Goal: Task Accomplishment & Management: Manage account settings

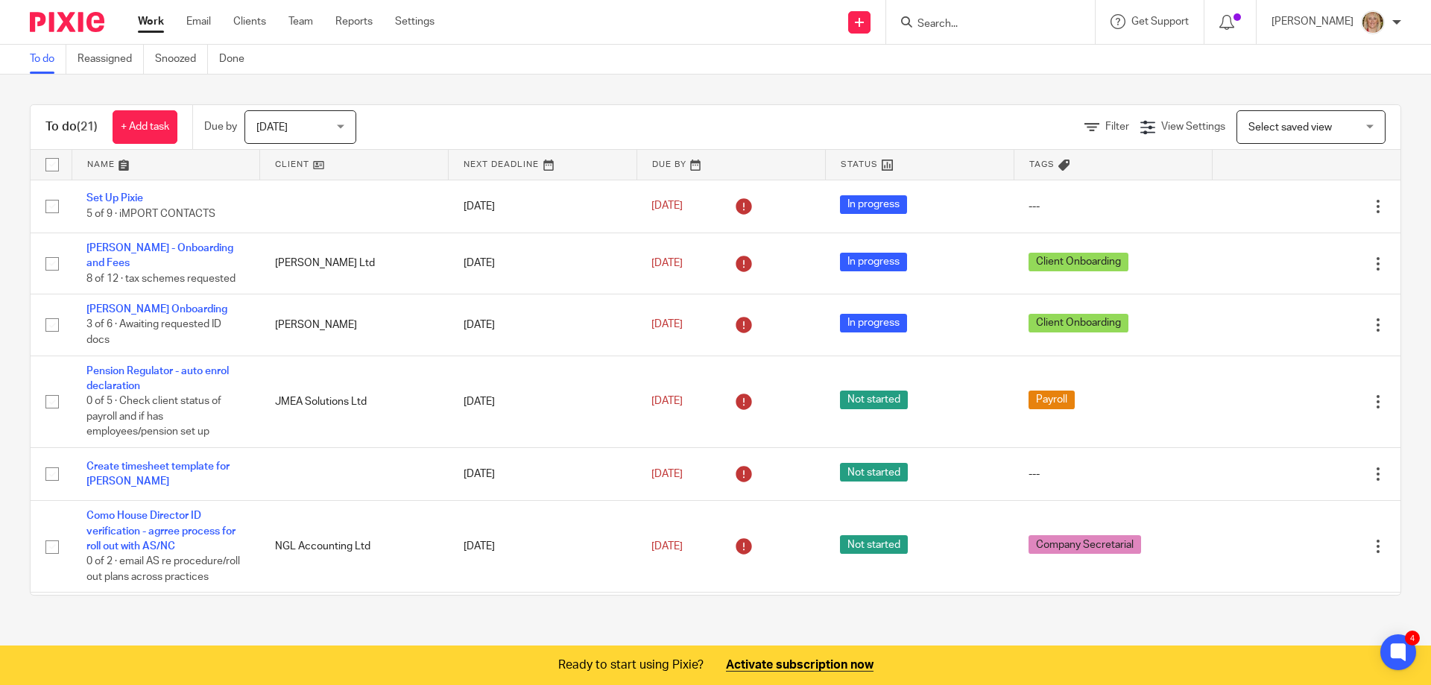
click at [959, 19] on input "Search" at bounding box center [983, 24] width 134 height 13
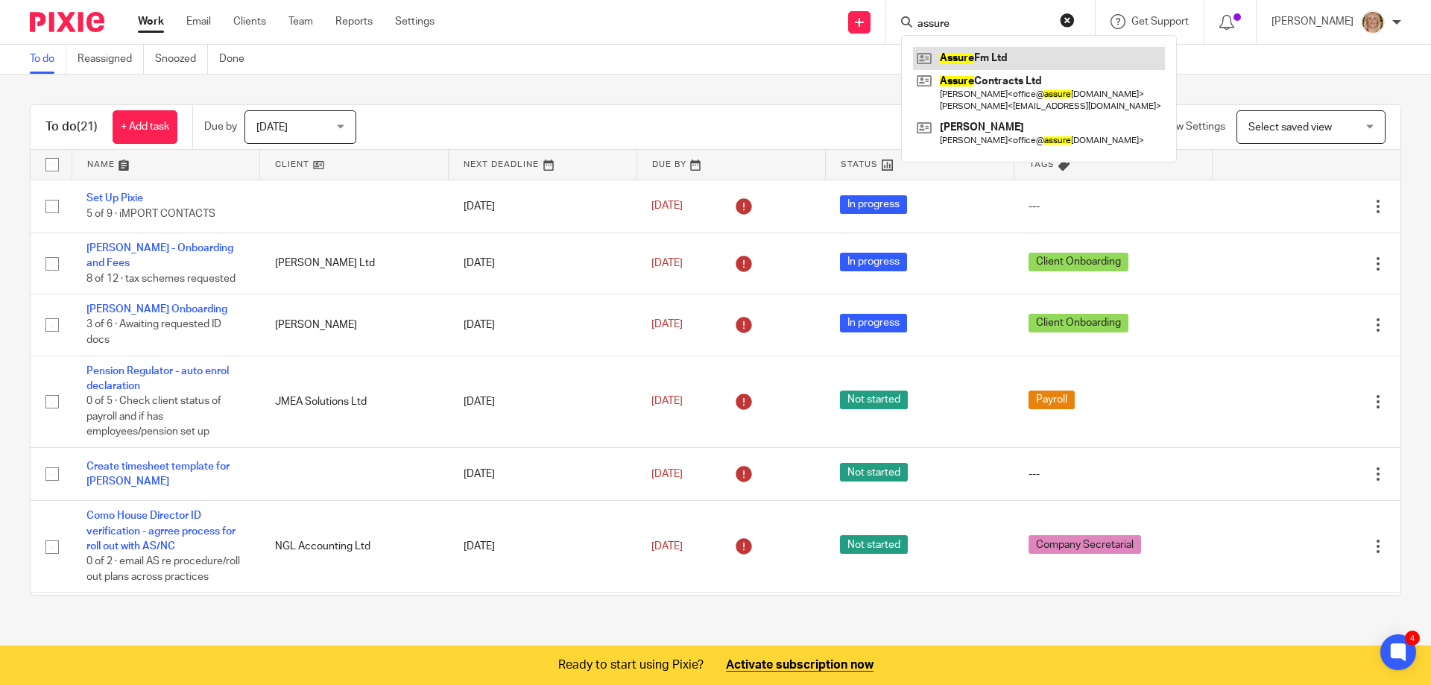
type input "assure"
click at [1016, 56] on link at bounding box center [1039, 58] width 252 height 22
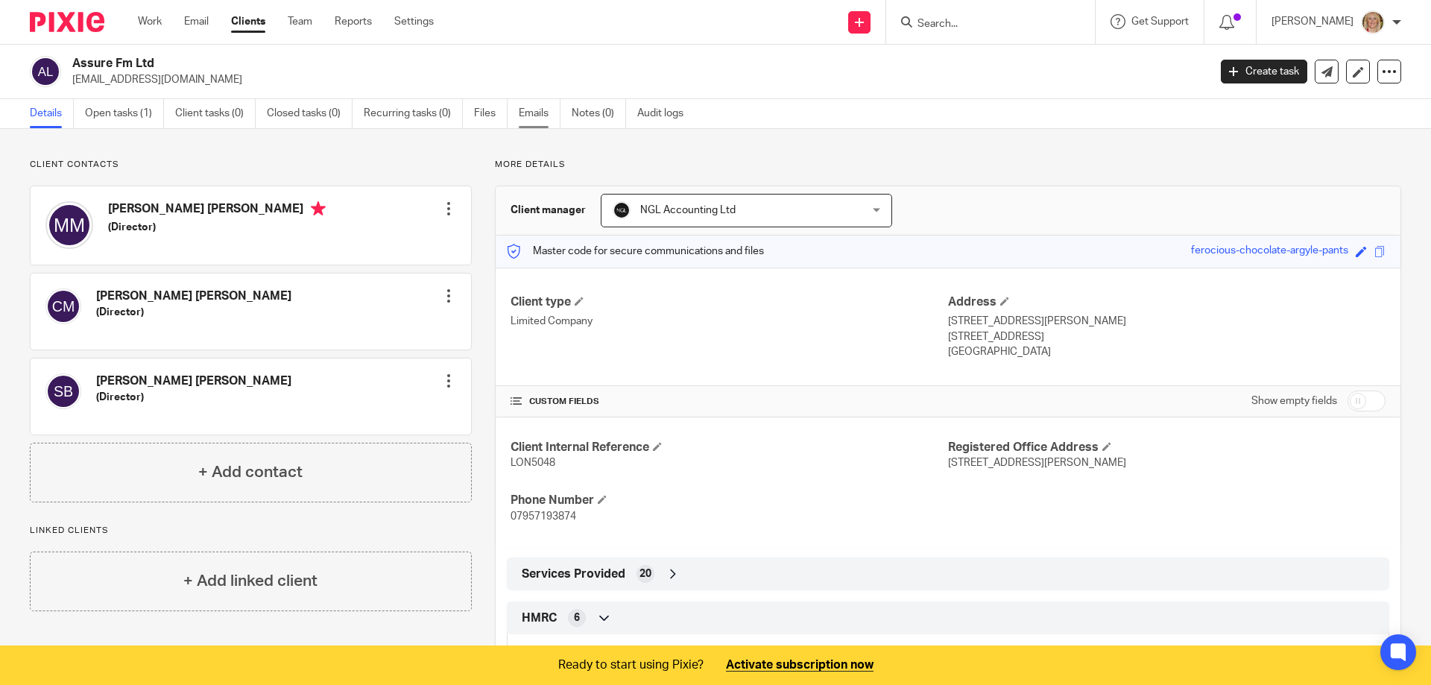
click at [538, 116] on link "Emails" at bounding box center [540, 113] width 42 height 29
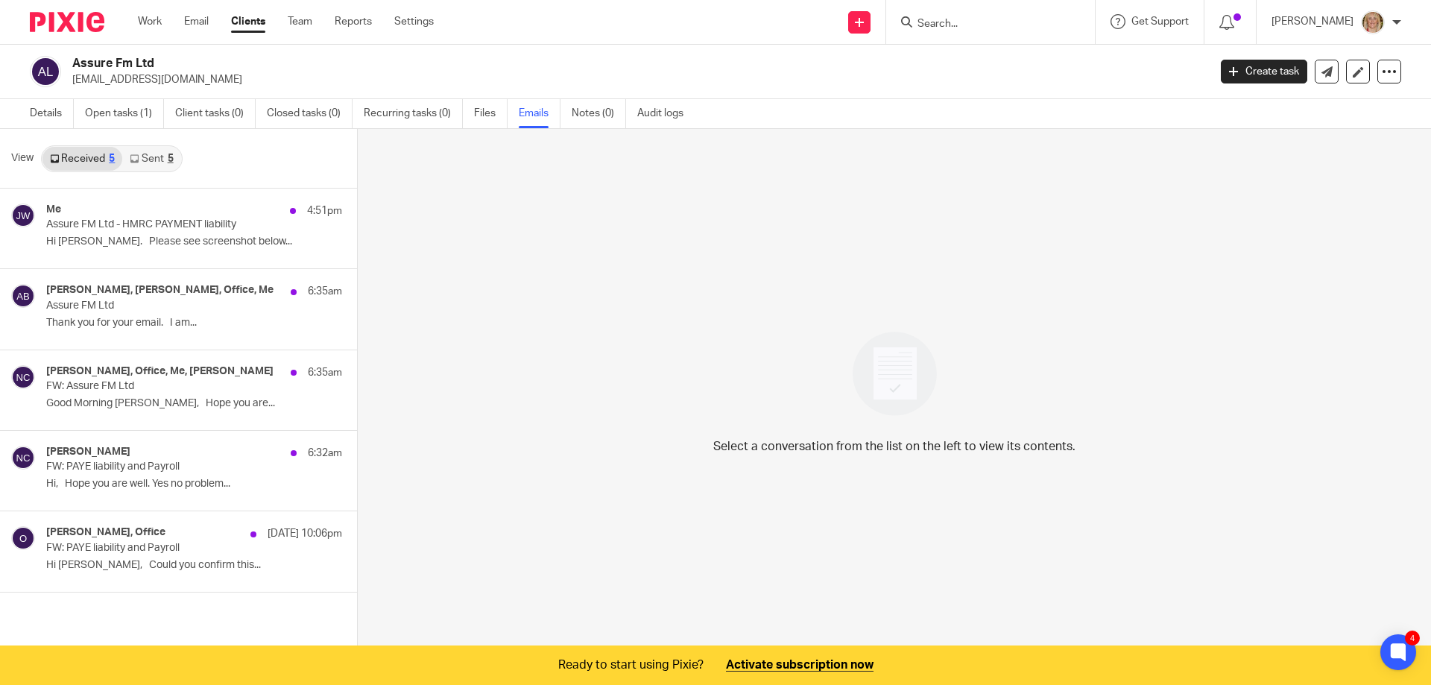
click at [154, 158] on link "Sent 5" at bounding box center [151, 159] width 58 height 24
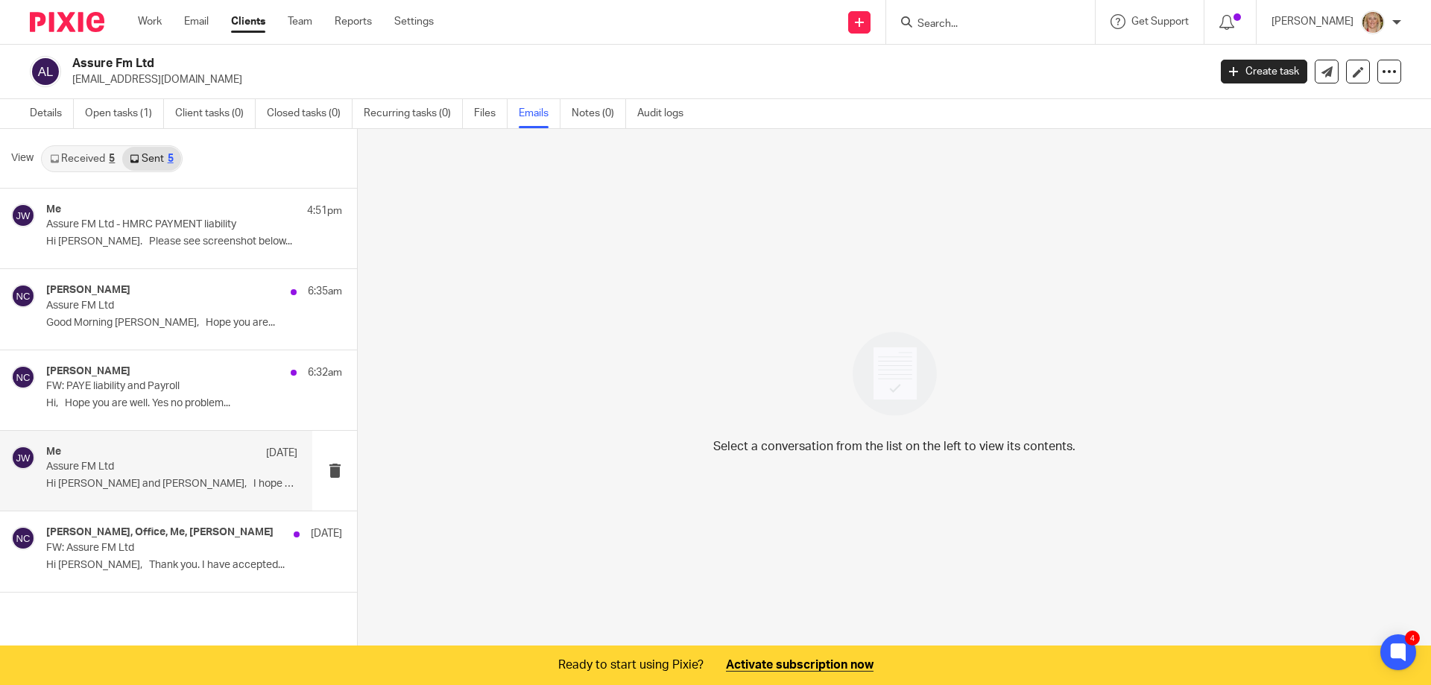
click at [153, 472] on p "Assure FM Ltd" at bounding box center [146, 467] width 201 height 13
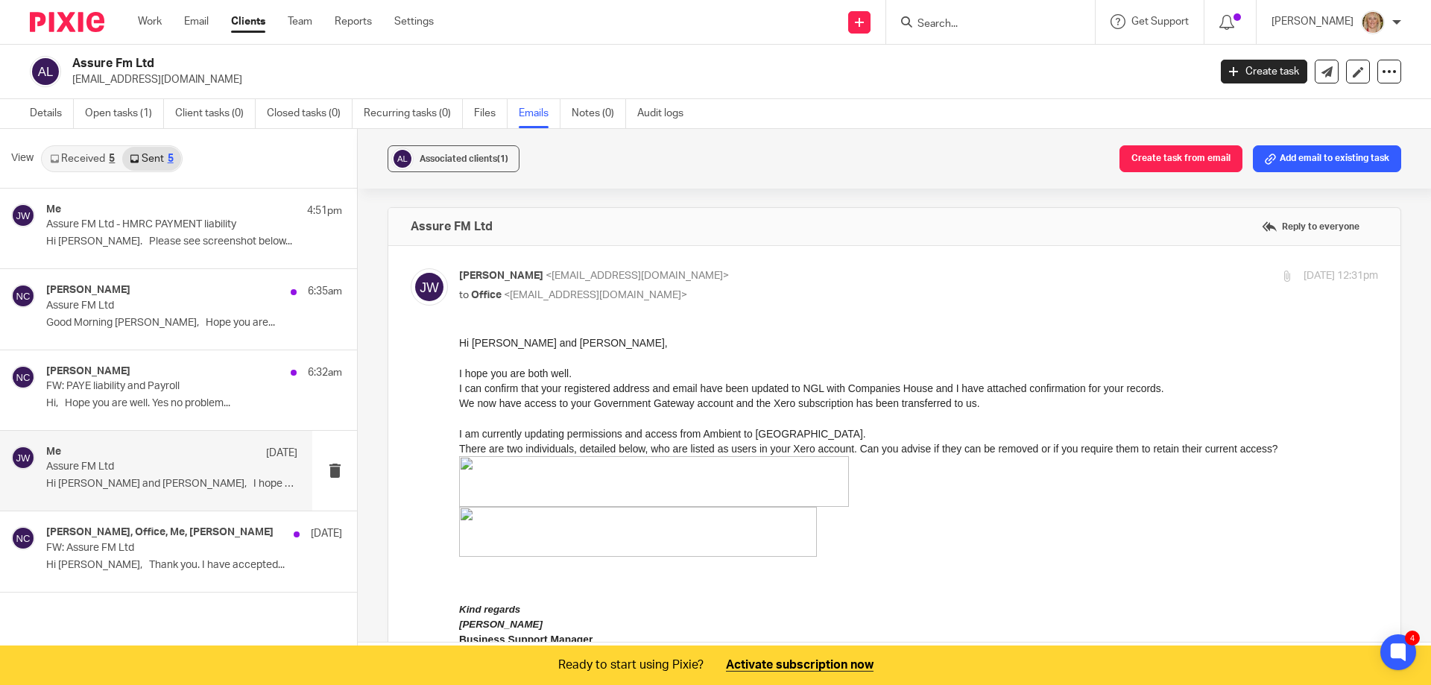
click at [150, 464] on p "Assure FM Ltd" at bounding box center [146, 467] width 201 height 13
click at [123, 108] on link "Open tasks (1)" at bounding box center [124, 113] width 79 height 29
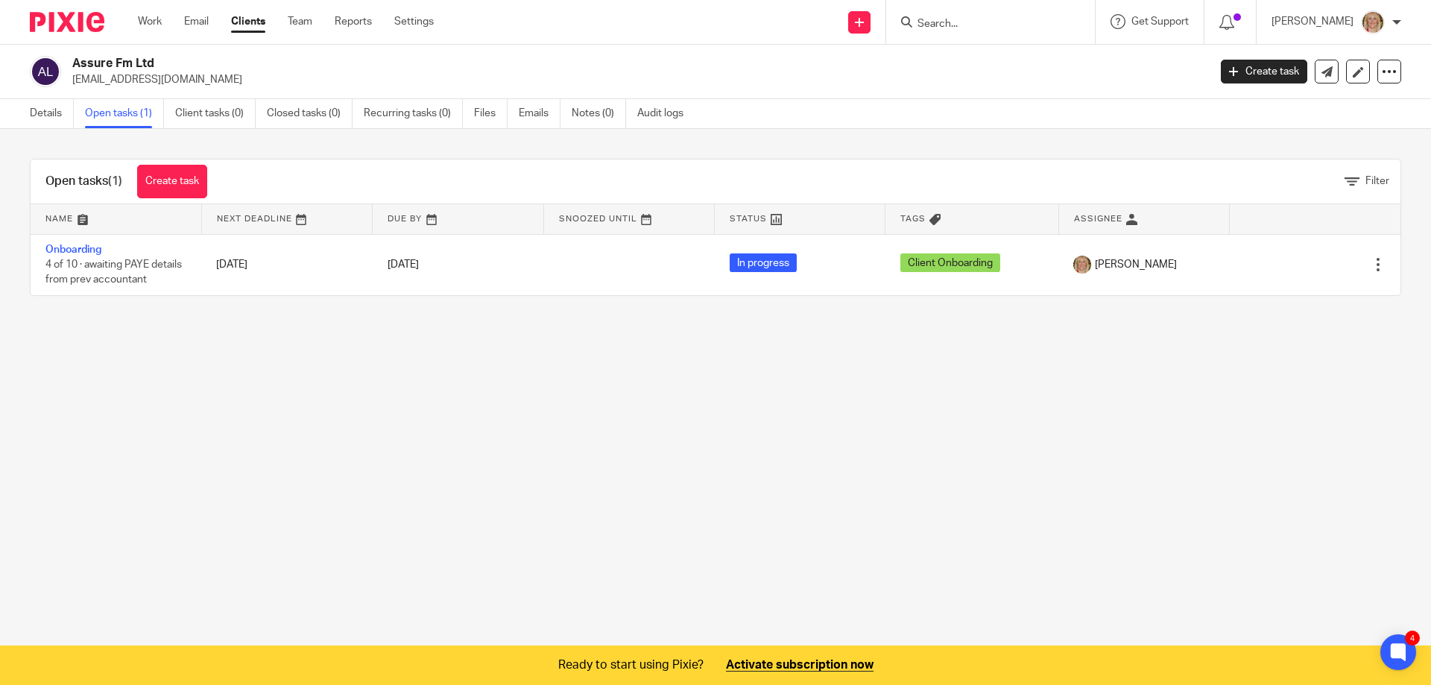
click at [961, 19] on input "Search" at bounding box center [983, 24] width 134 height 13
type input "carin"
click at [1007, 49] on link at bounding box center [1005, 58] width 185 height 22
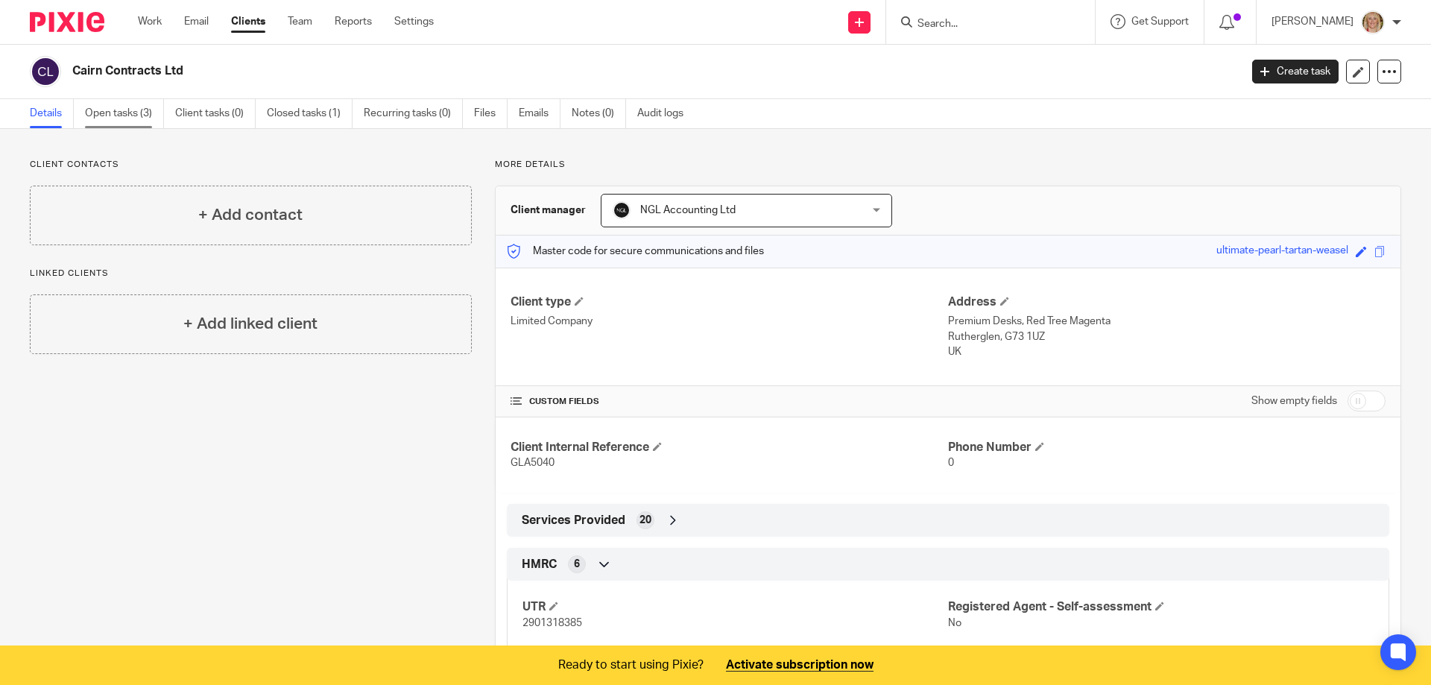
click at [106, 115] on link "Open tasks (3)" at bounding box center [124, 113] width 79 height 29
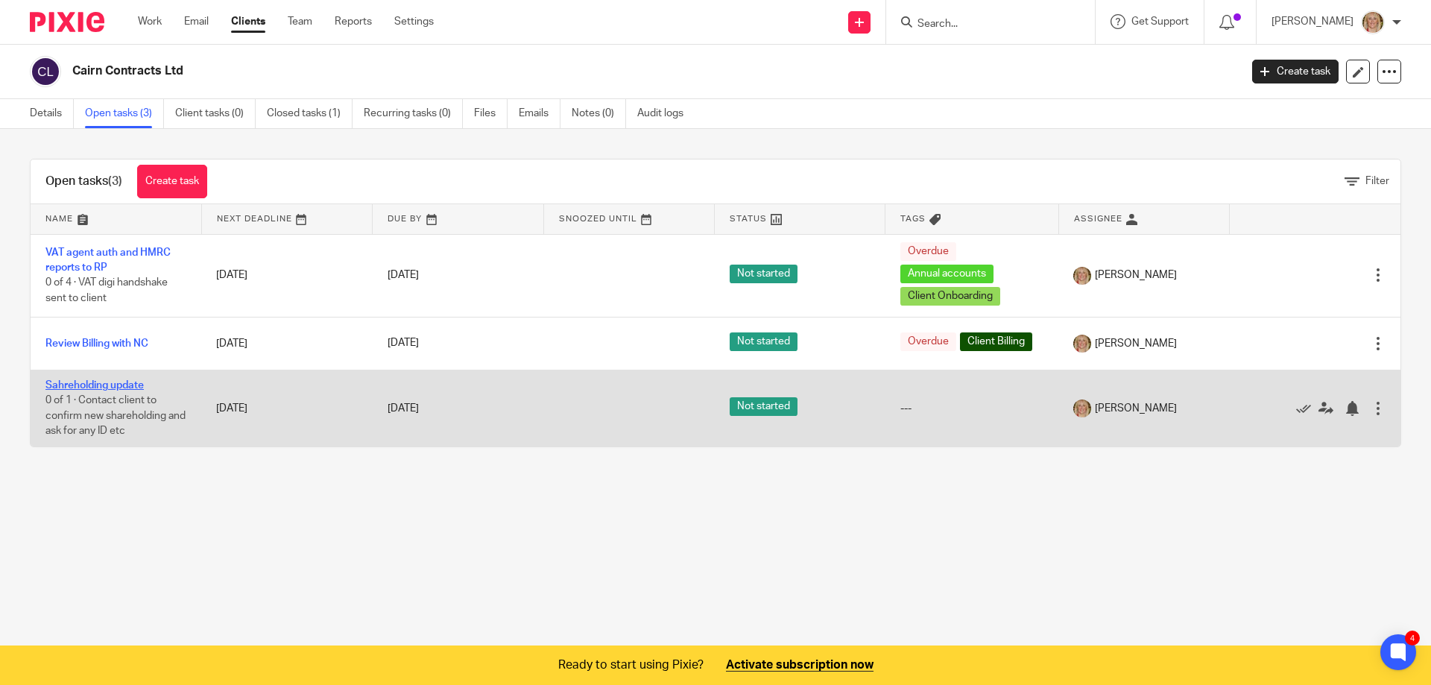
click at [104, 383] on link "Sahreholding update" at bounding box center [94, 385] width 98 height 10
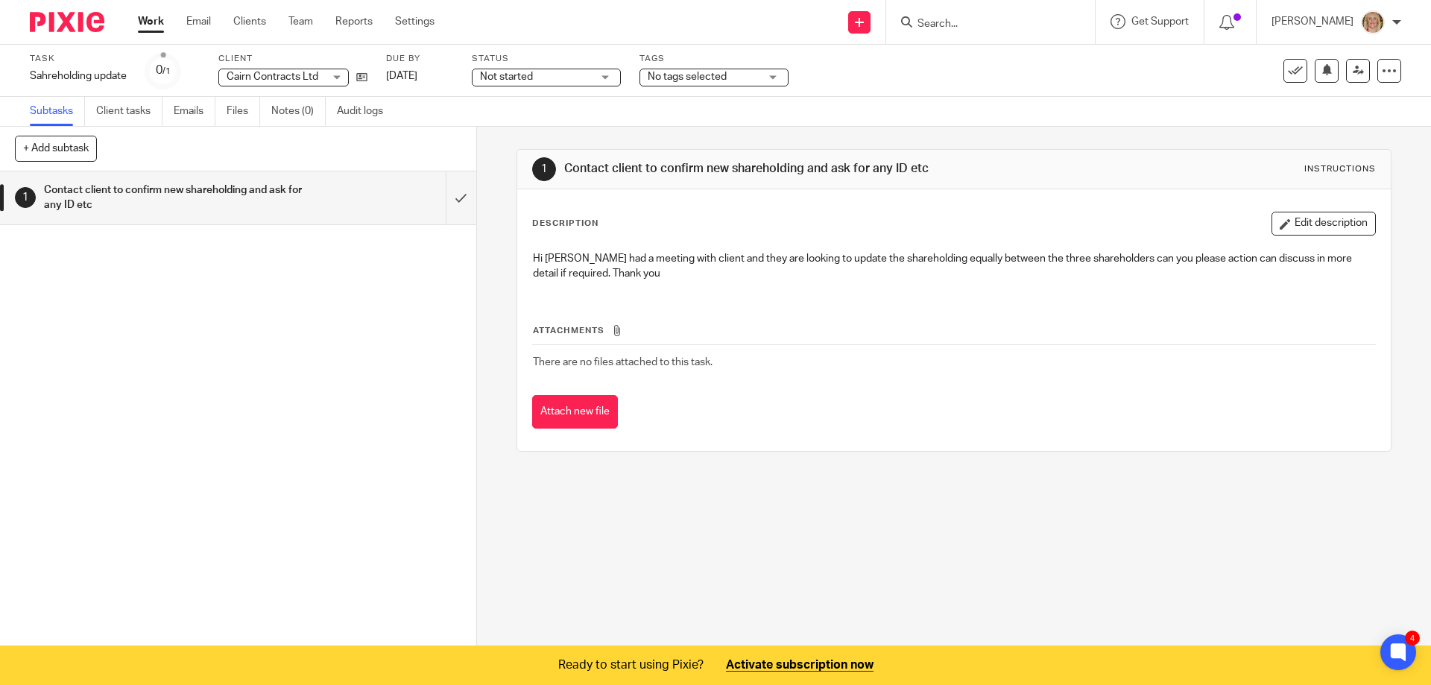
click at [156, 18] on link "Work" at bounding box center [151, 21] width 26 height 15
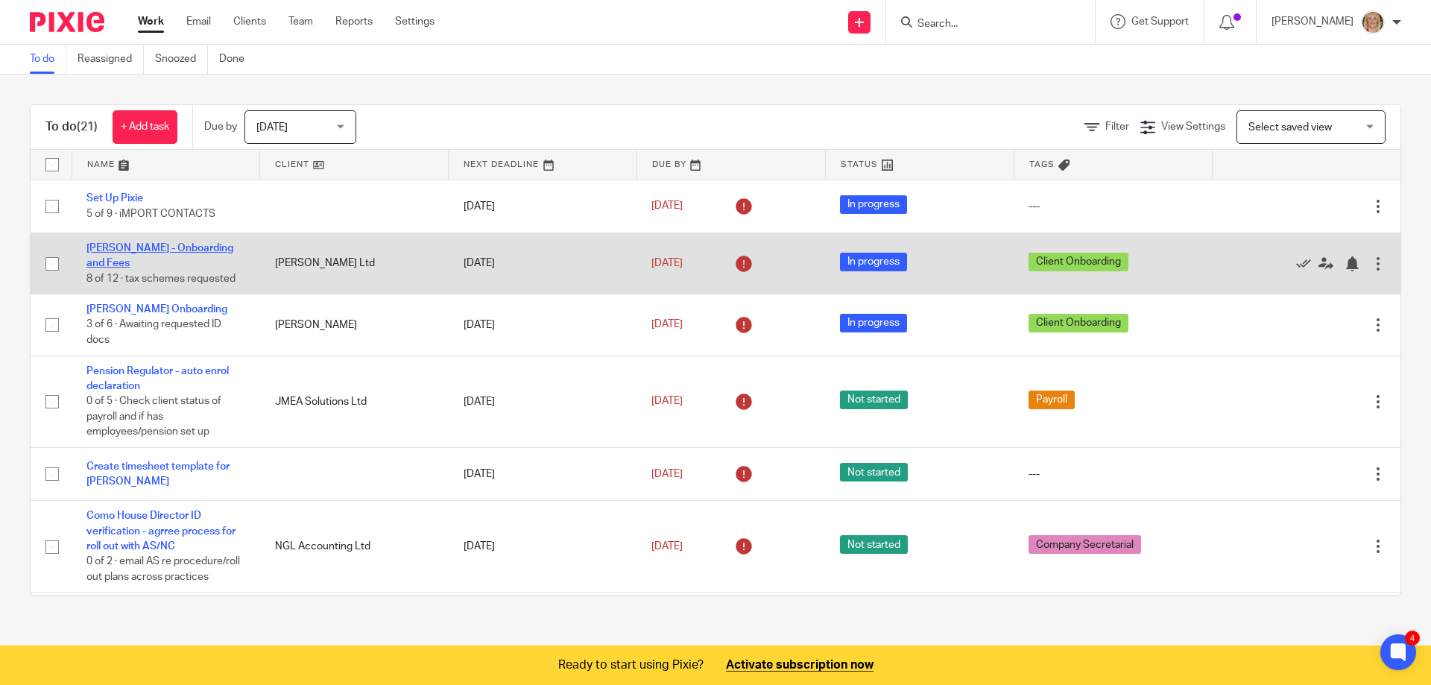
click at [189, 247] on link "Alexandria Didio - Onboarding and Fees" at bounding box center [159, 255] width 147 height 25
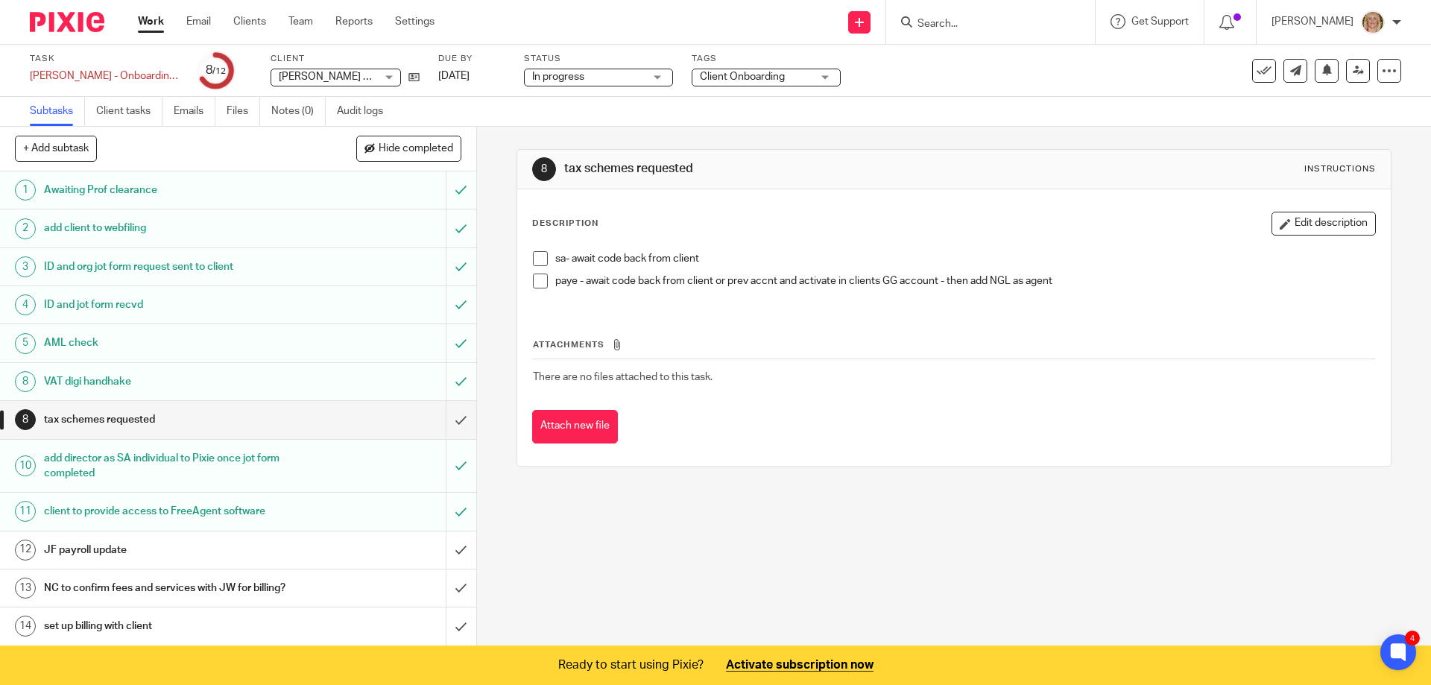
click at [163, 18] on link "Work" at bounding box center [151, 21] width 26 height 15
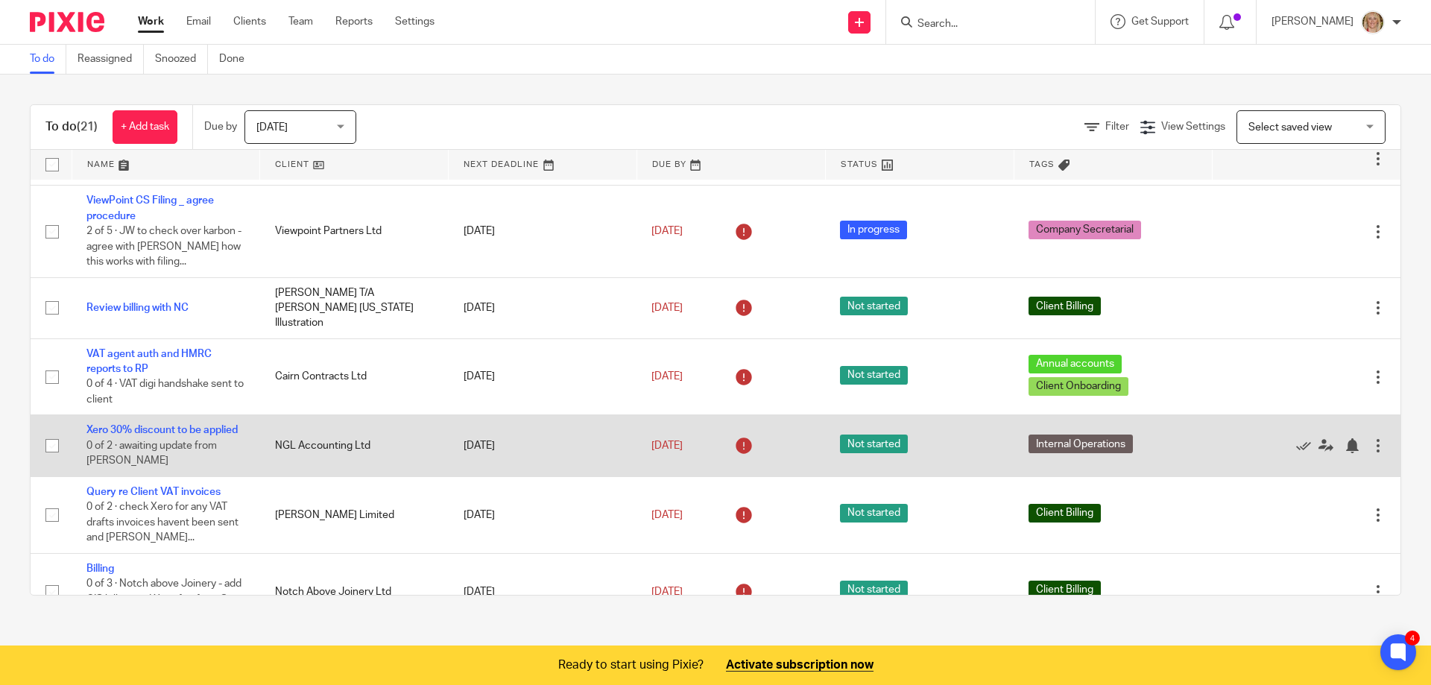
scroll to position [373, 0]
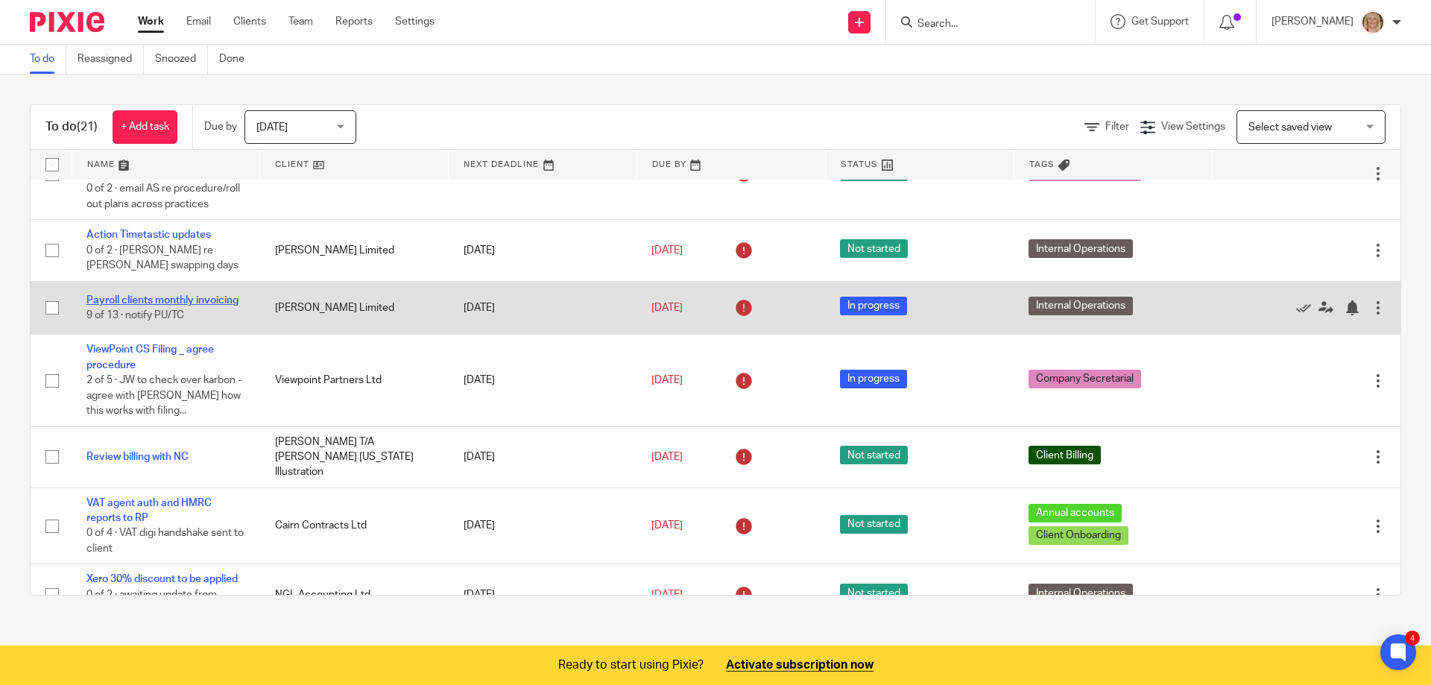
click at [156, 306] on link "Payroll clients monthly invoicing" at bounding box center [162, 300] width 152 height 10
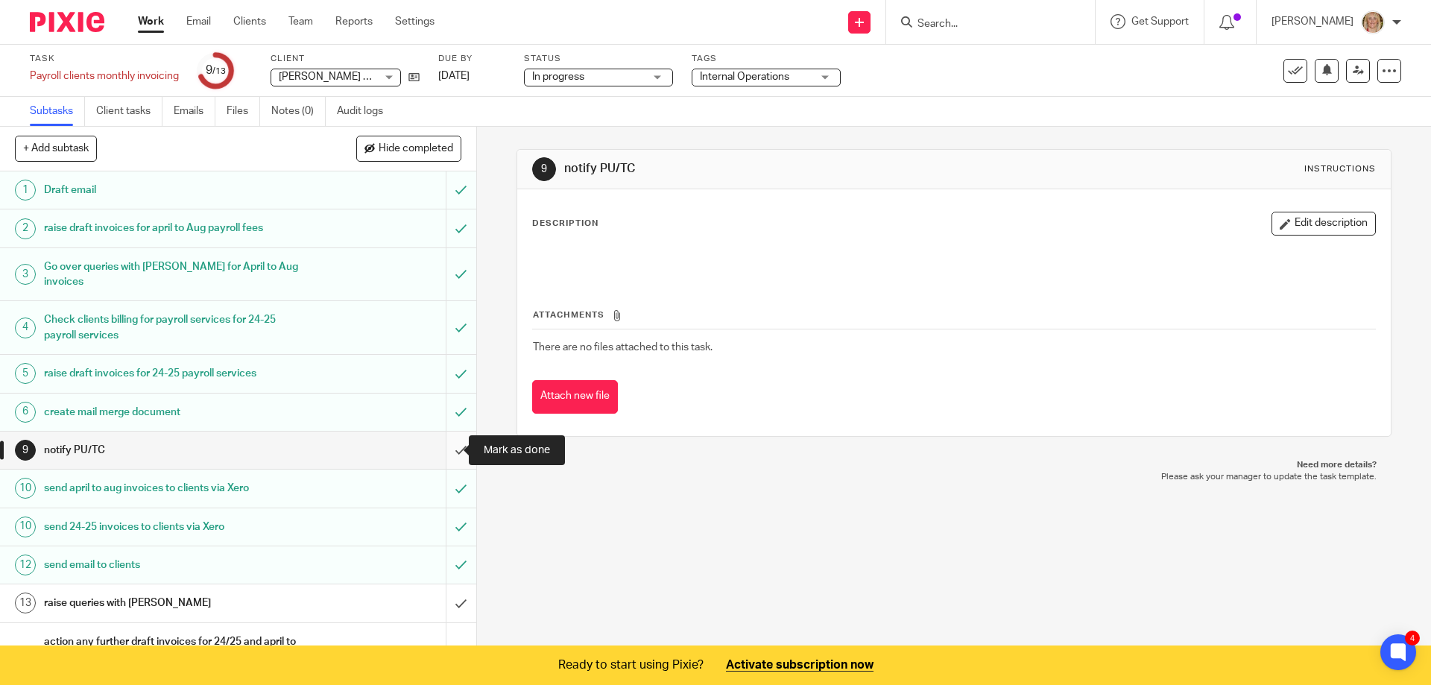
click at [448, 447] on input "submit" at bounding box center [238, 449] width 476 height 37
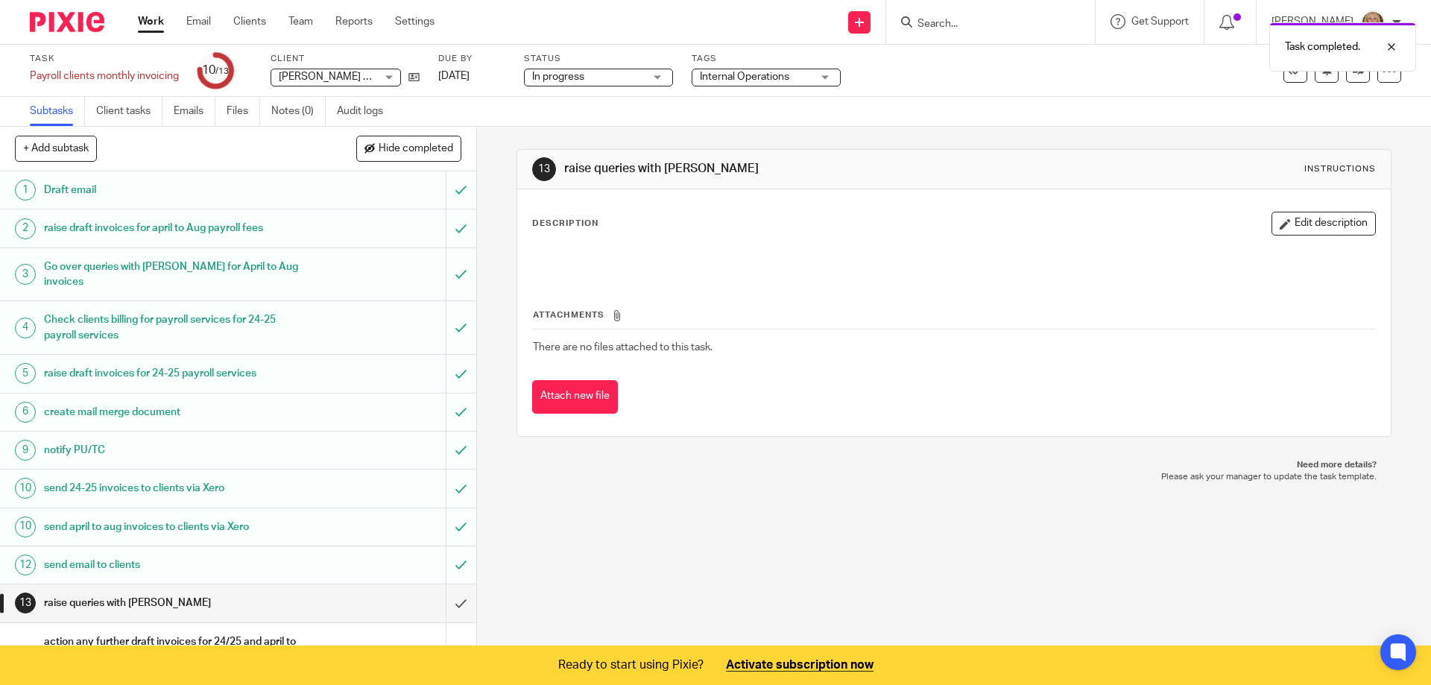
scroll to position [82, 0]
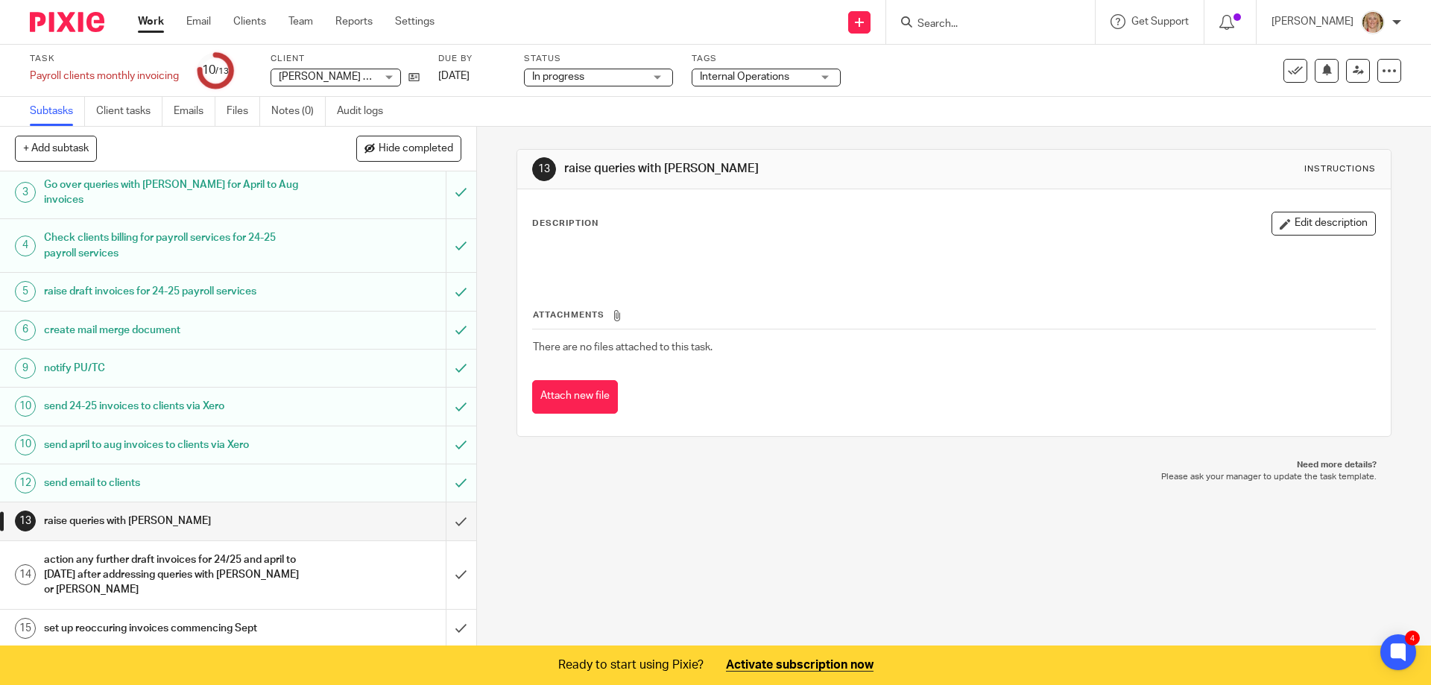
click at [151, 13] on div "Work Email Clients Team Reports Settings Work Email Clients Team Reports Settin…" at bounding box center [290, 22] width 334 height 44
click at [154, 22] on link "Work" at bounding box center [151, 21] width 26 height 15
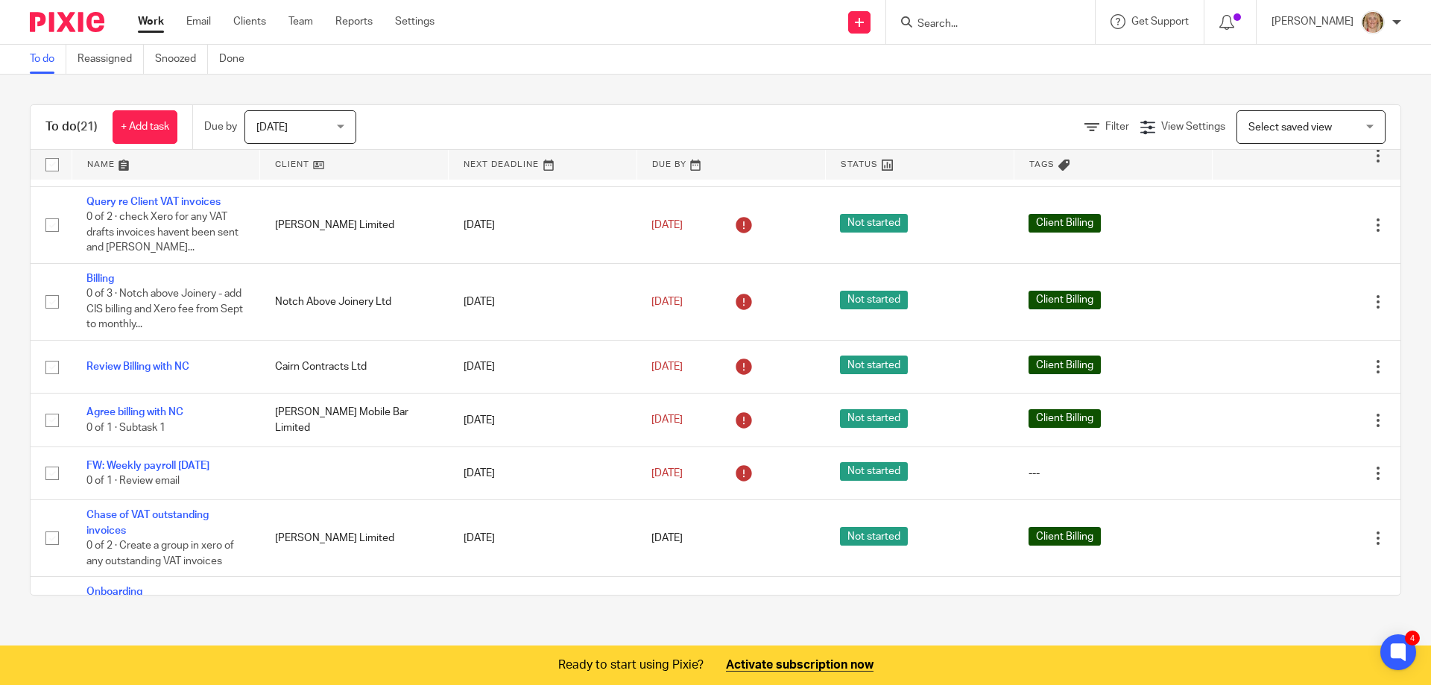
scroll to position [1039, 0]
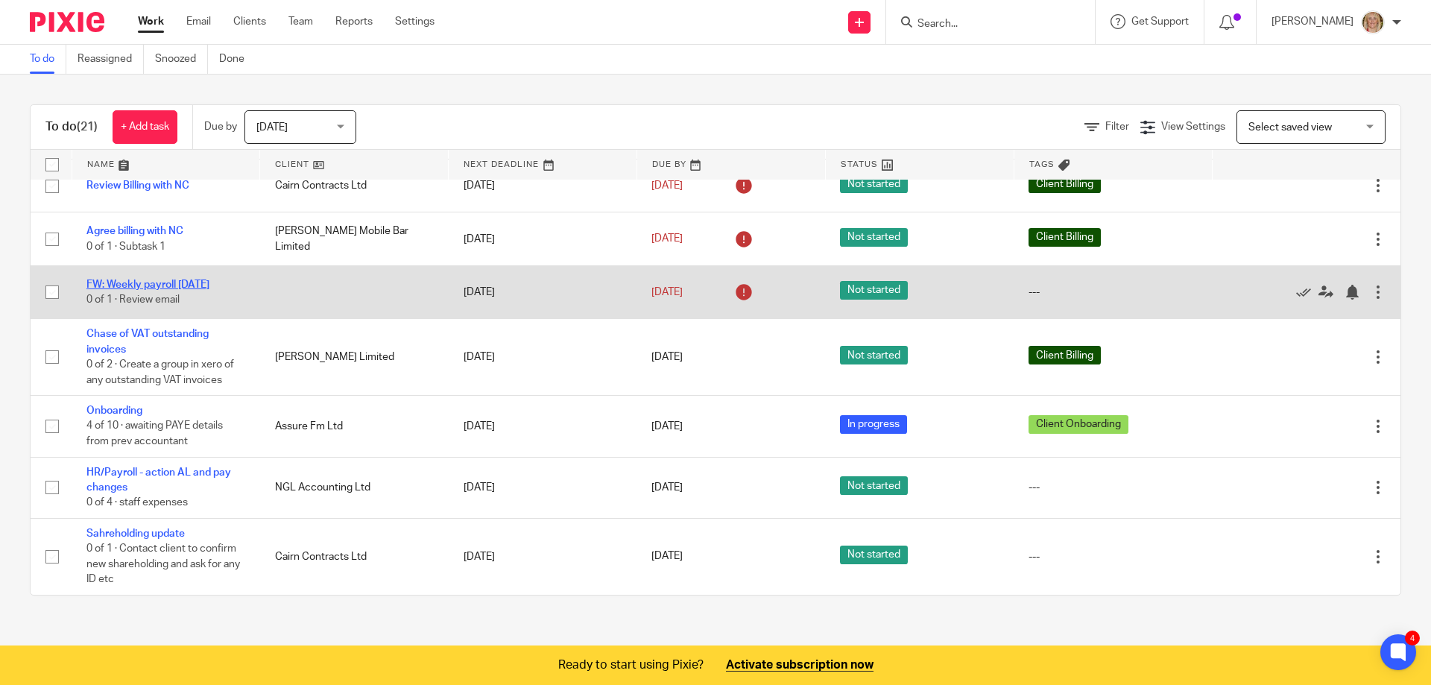
click at [188, 283] on link "FW: Weekly payroll [DATE]" at bounding box center [147, 284] width 123 height 10
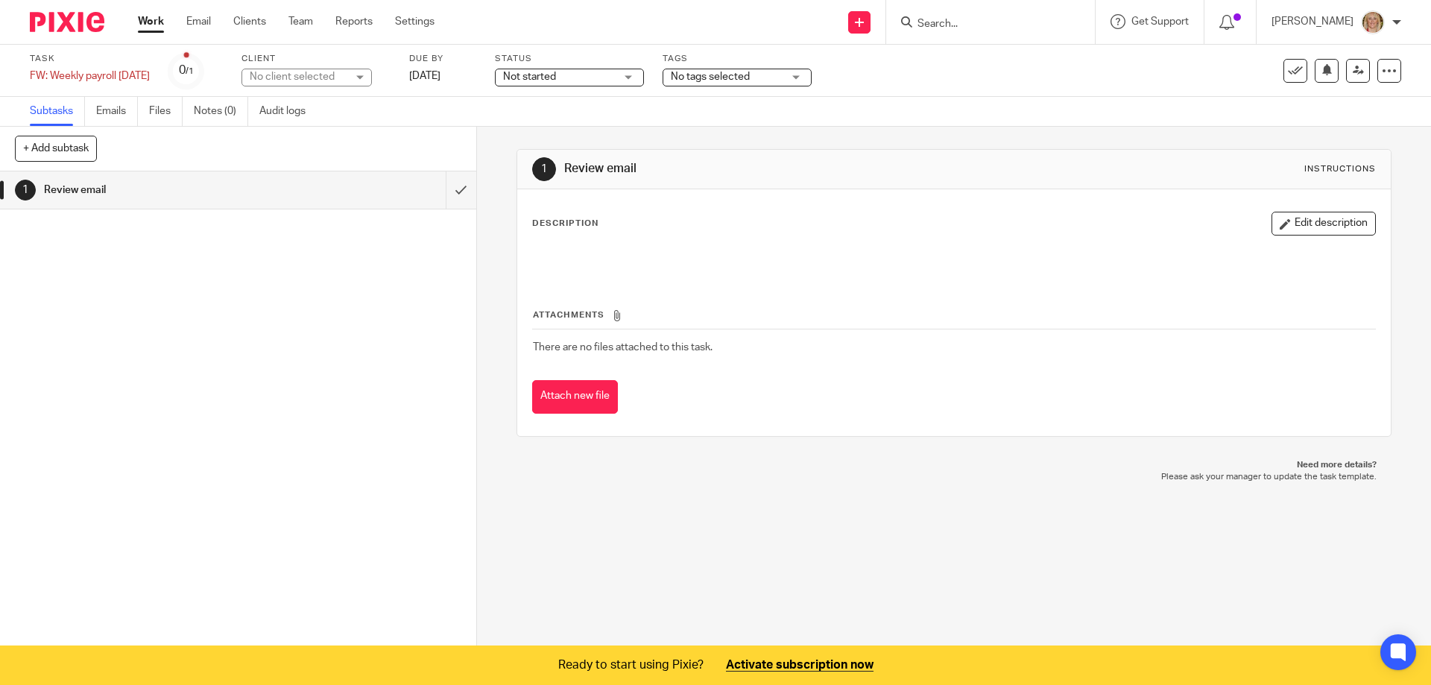
click at [99, 189] on h1 "Review email" at bounding box center [173, 190] width 258 height 22
click at [23, 186] on div "1" at bounding box center [25, 190] width 21 height 21
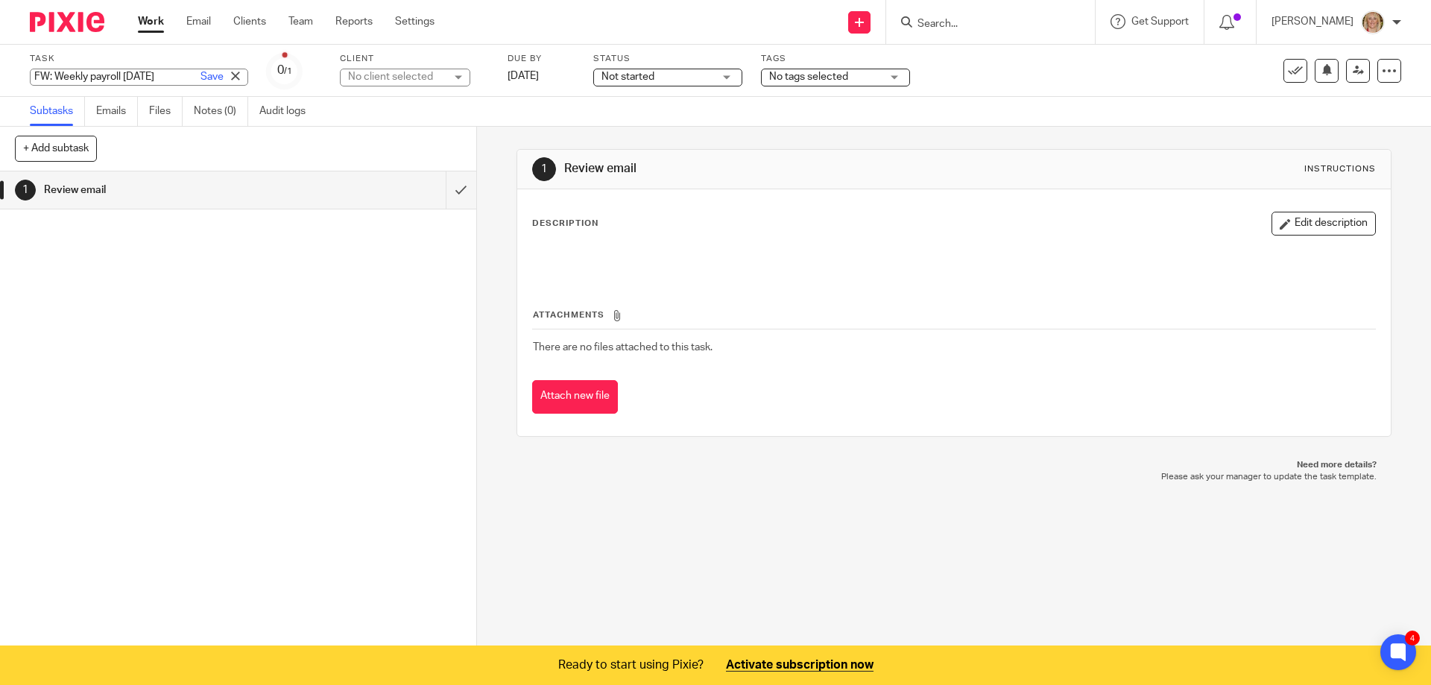
click at [147, 77] on div "FW: Weekly payroll 10th August Save FW: Weekly payroll 10th August" at bounding box center [139, 77] width 218 height 17
click at [224, 244] on div "1 Review email" at bounding box center [238, 409] width 476 height 476
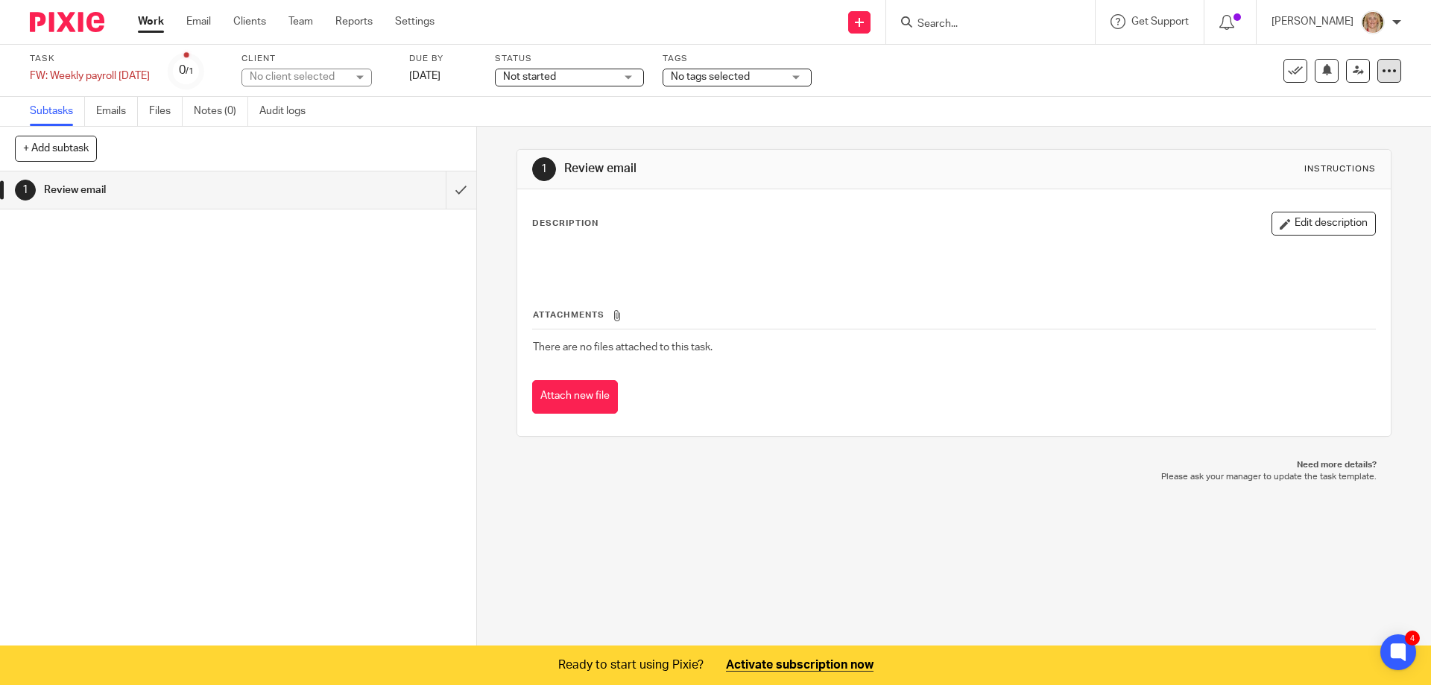
click at [1382, 72] on icon at bounding box center [1389, 70] width 15 height 15
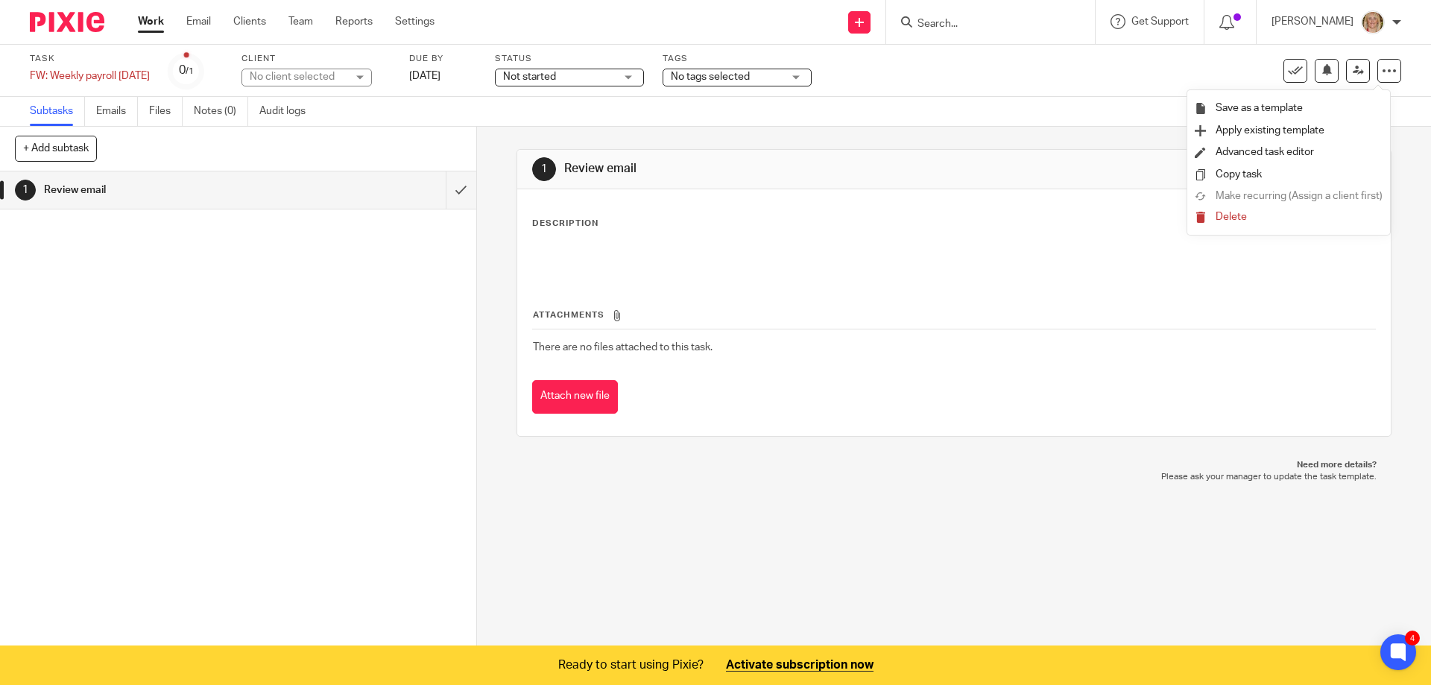
click at [133, 410] on div "1 Review email" at bounding box center [238, 409] width 476 height 476
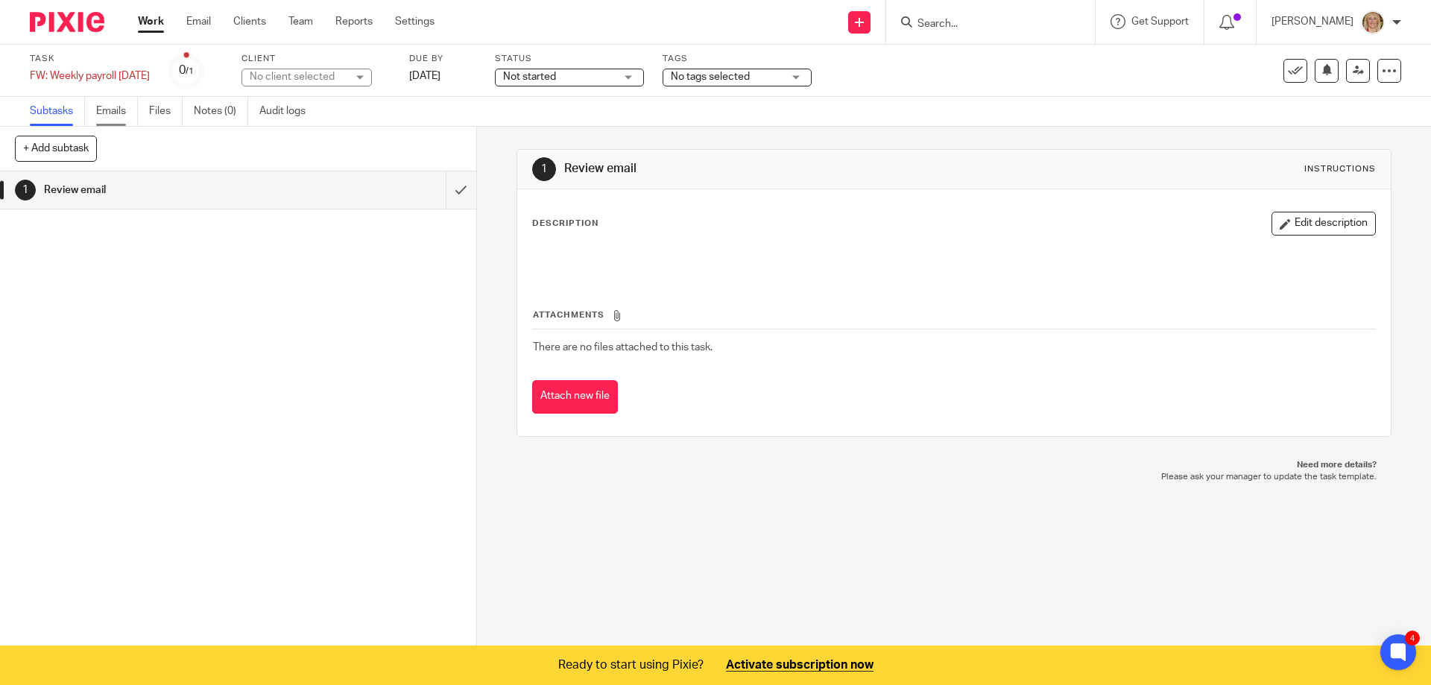
click at [115, 115] on link "Emails" at bounding box center [117, 111] width 42 height 29
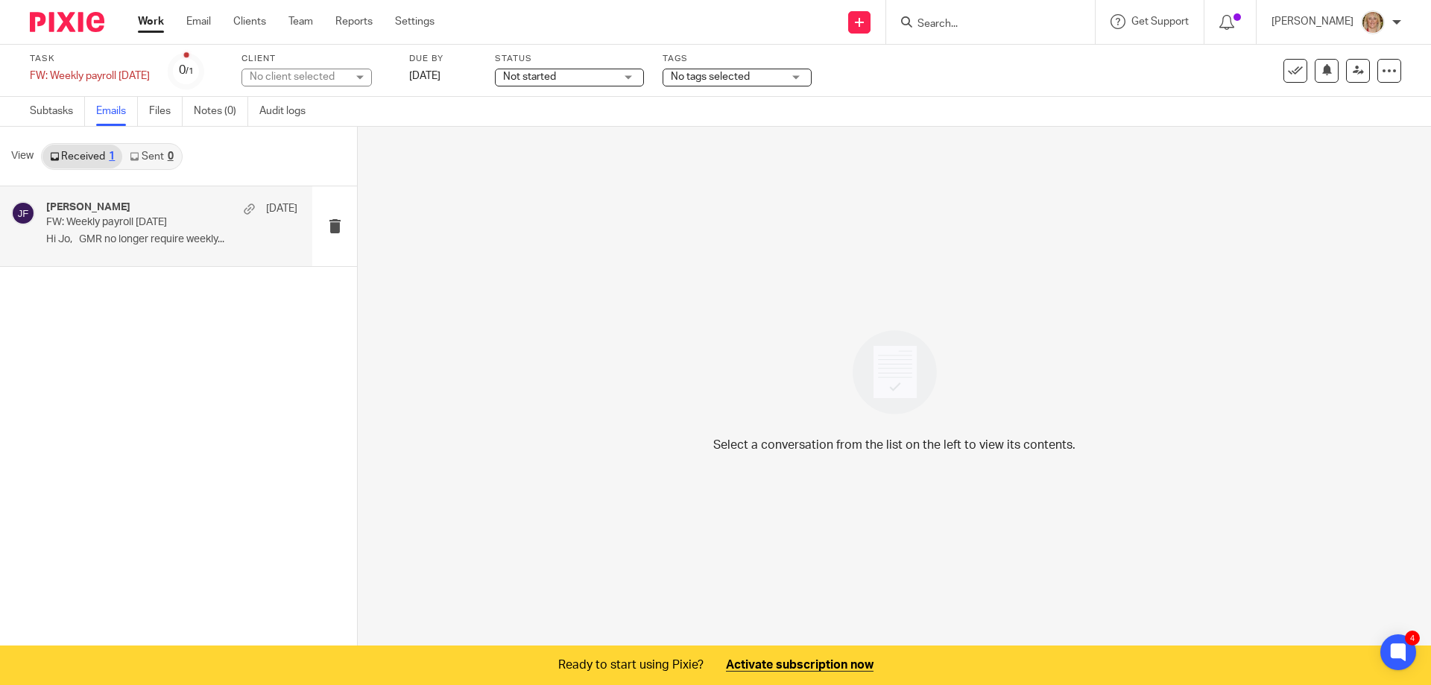
click at [231, 234] on p "Hi Jo, GMR no longer require weekly..." at bounding box center [171, 239] width 251 height 13
